Goal: Information Seeking & Learning: Learn about a topic

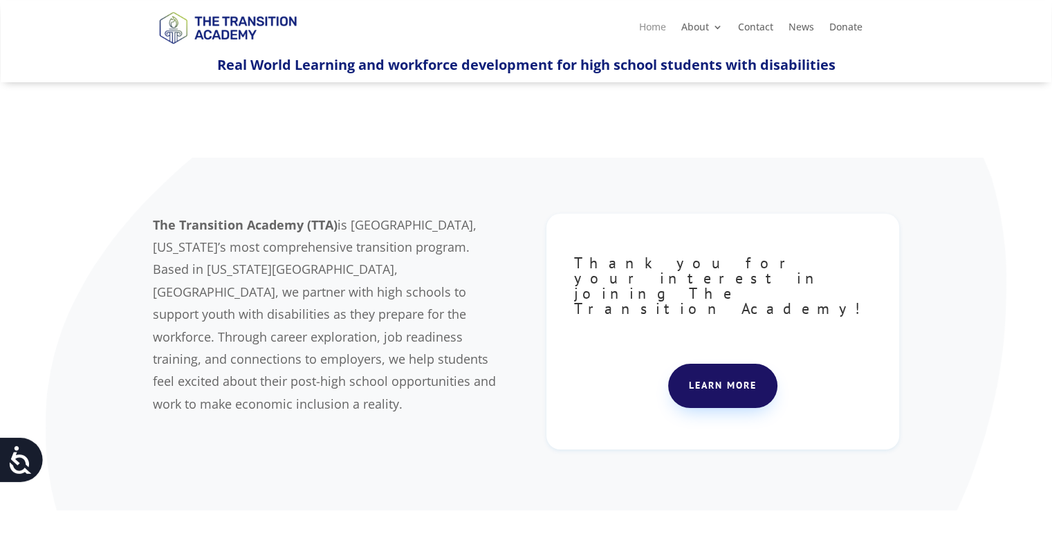
click at [651, 26] on link "Home" at bounding box center [652, 29] width 27 height 15
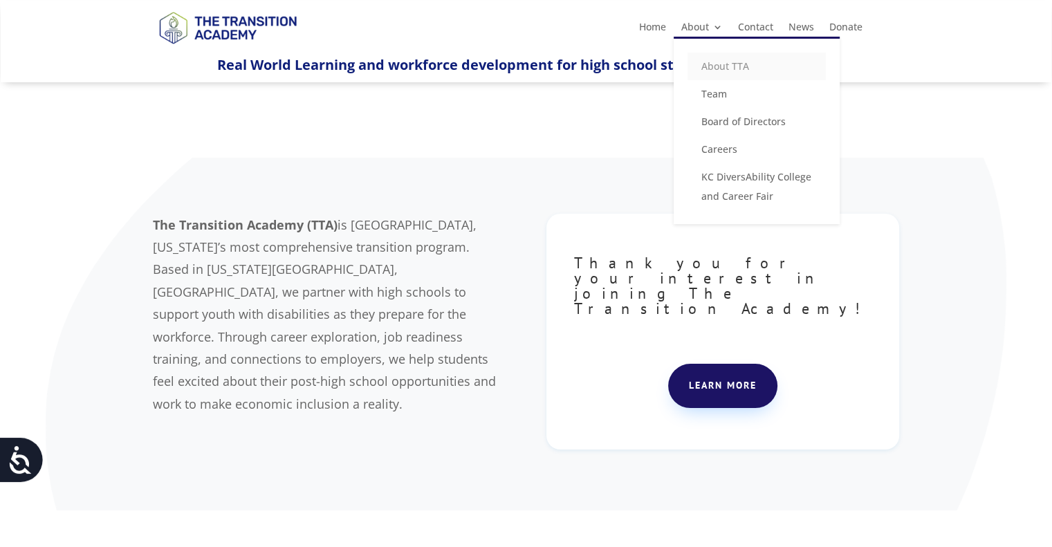
click at [721, 68] on link "About TTA" at bounding box center [756, 67] width 138 height 28
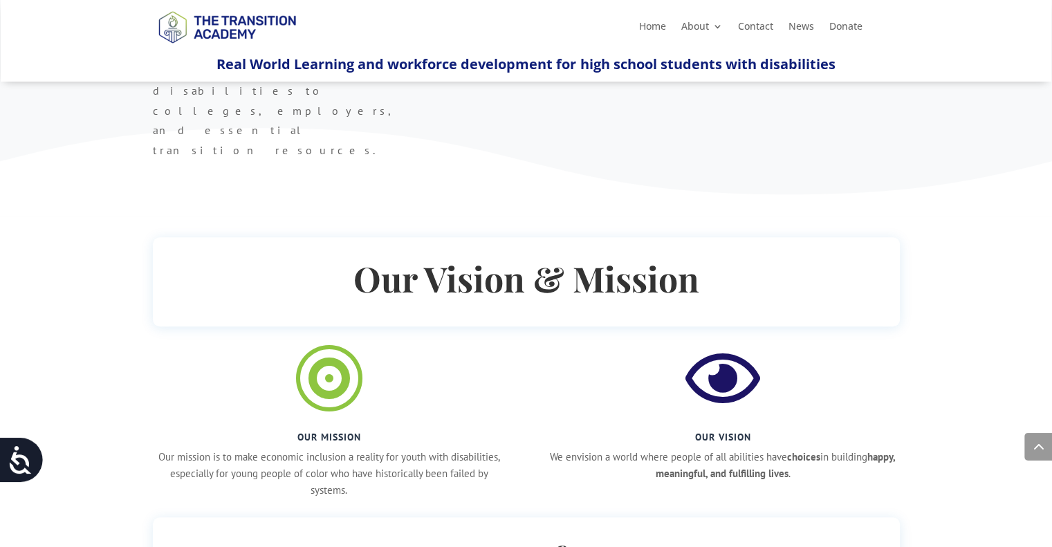
scroll to position [937, 0]
drag, startPoint x: 329, startPoint y: 143, endPoint x: 335, endPoint y: 156, distance: 13.9
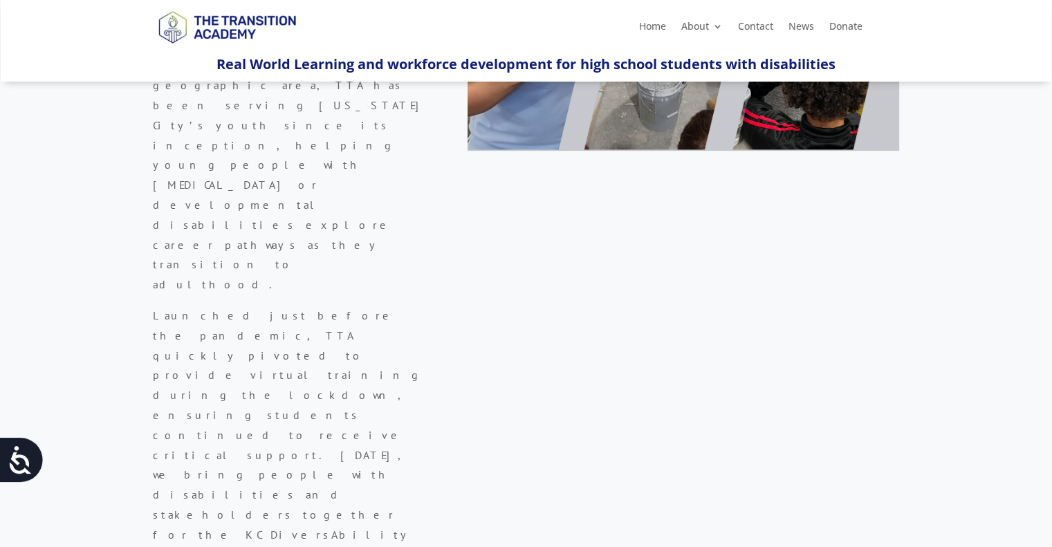
scroll to position [392, 0]
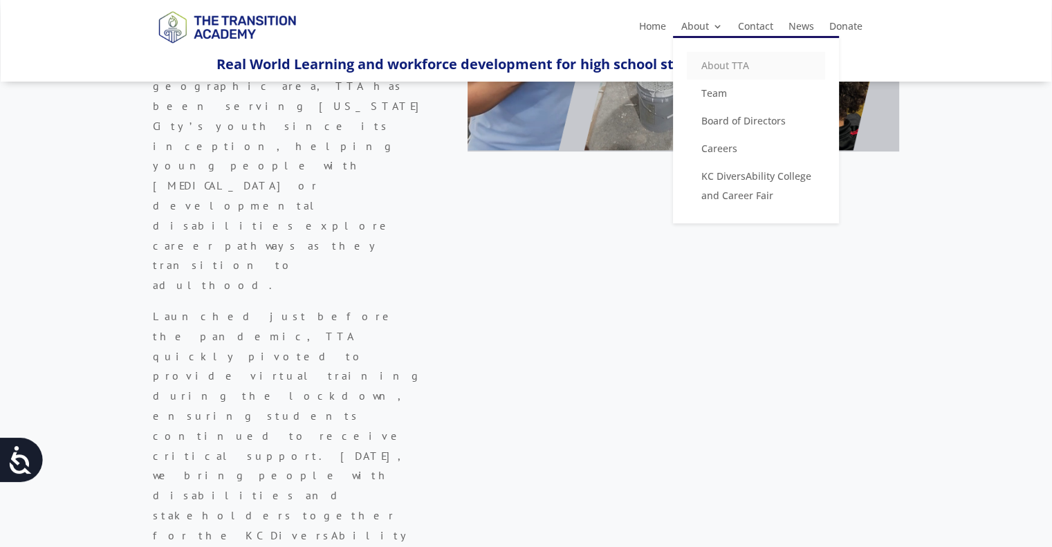
click at [719, 60] on link "About TTA" at bounding box center [756, 66] width 138 height 28
